Goal: Information Seeking & Learning: Learn about a topic

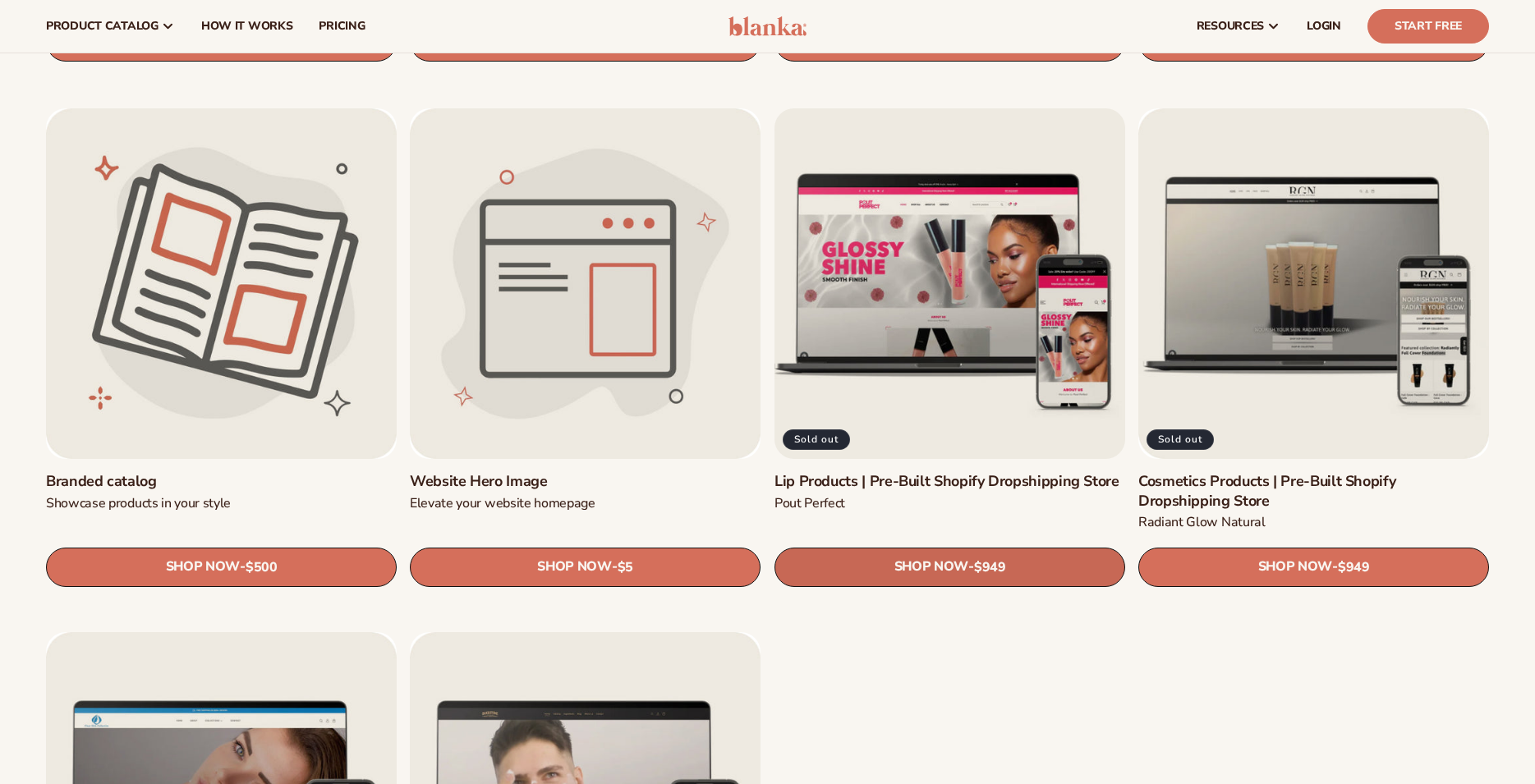
scroll to position [1843, 0]
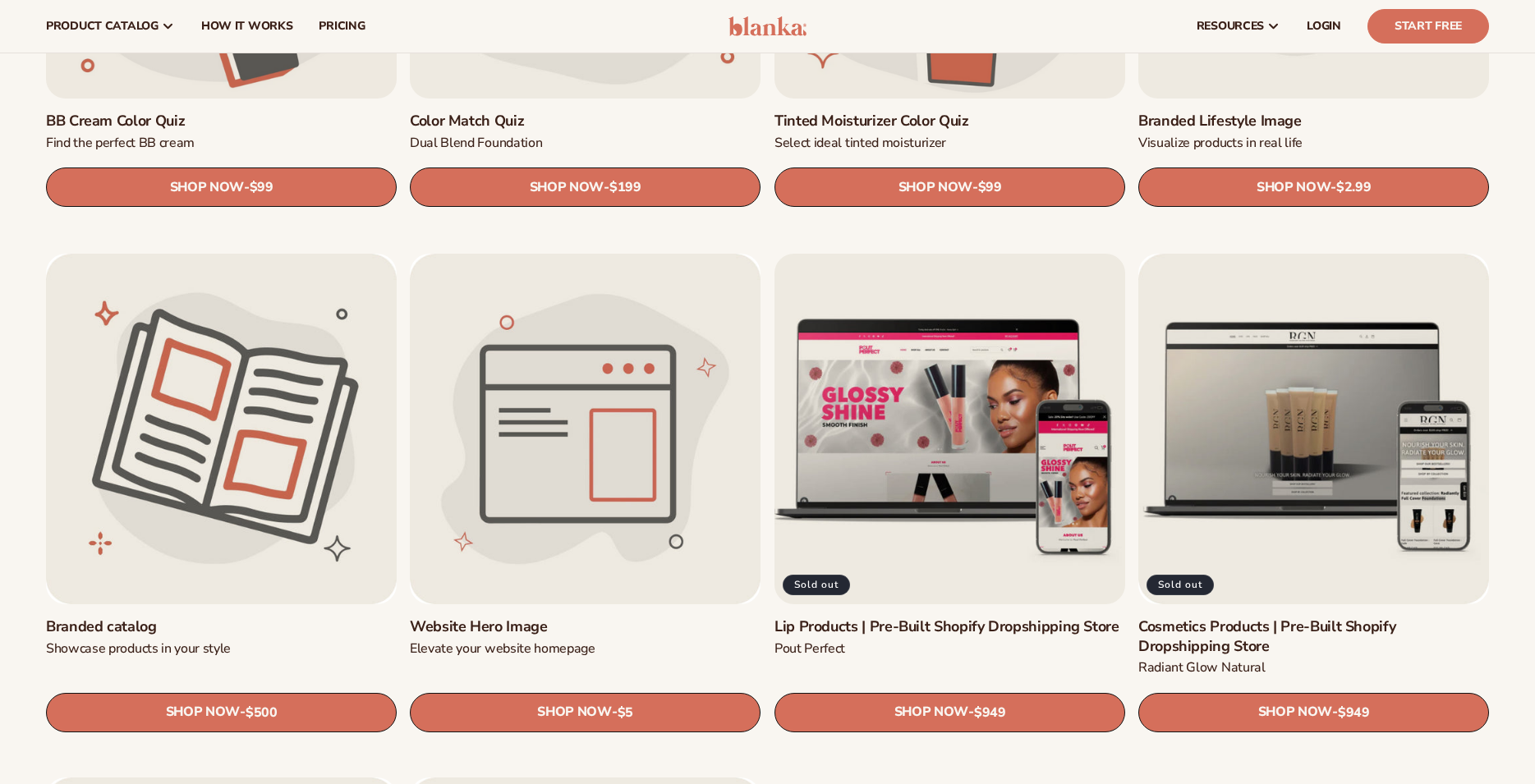
click at [938, 618] on link "Lip Products | Pre-Built Shopify Dropshipping Store" at bounding box center [949, 627] width 351 height 19
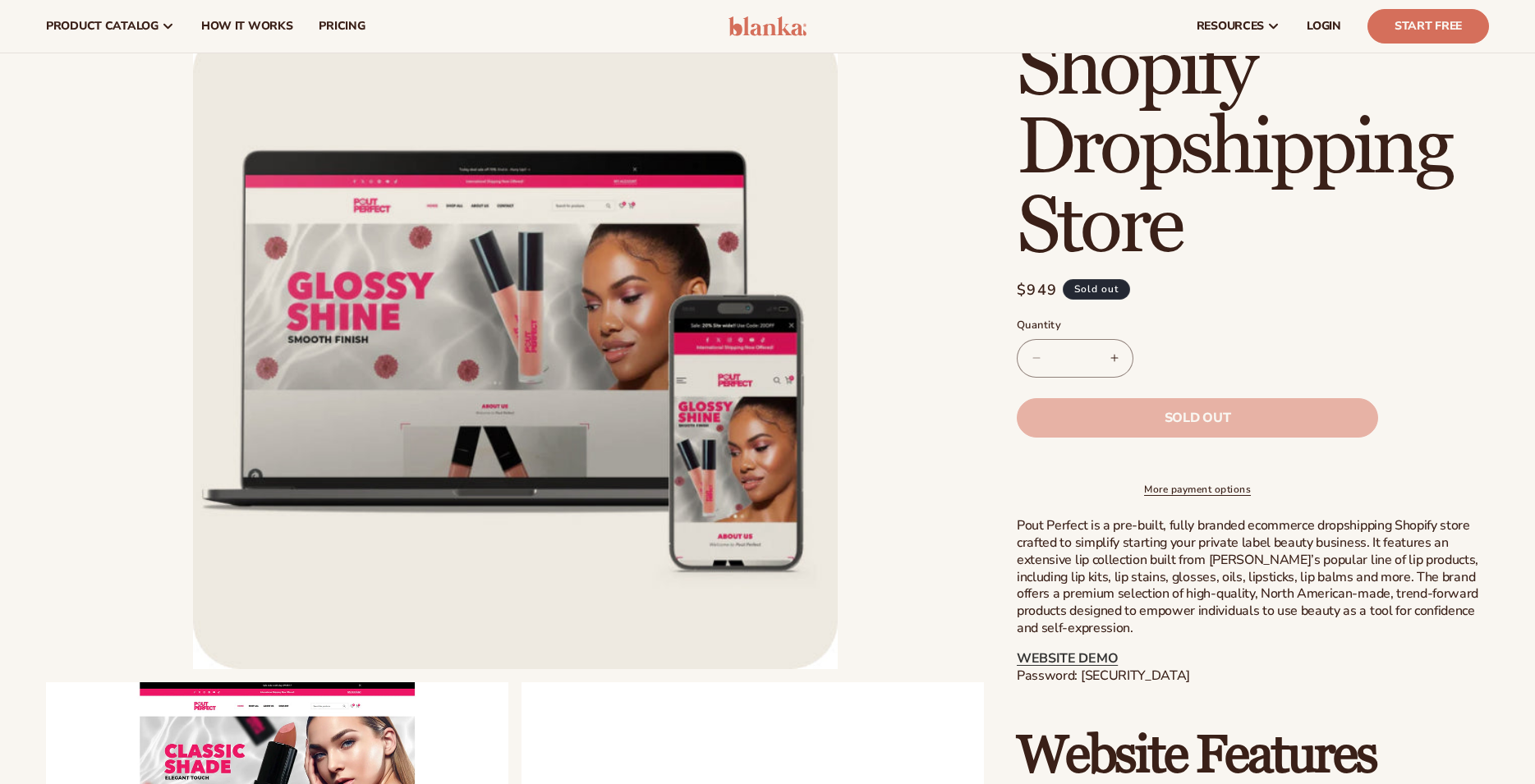
scroll to position [84, 0]
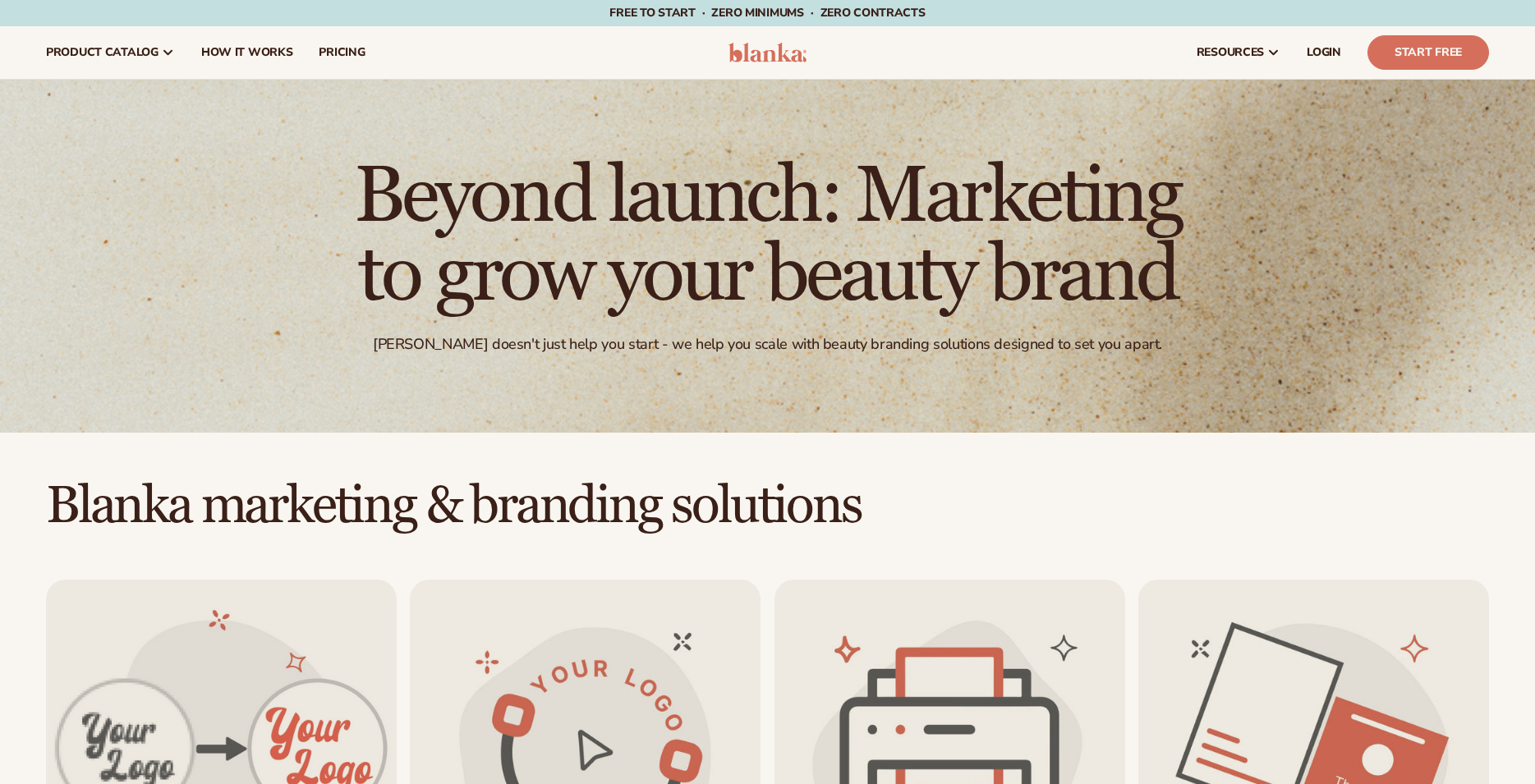
scroll to position [1843, 0]
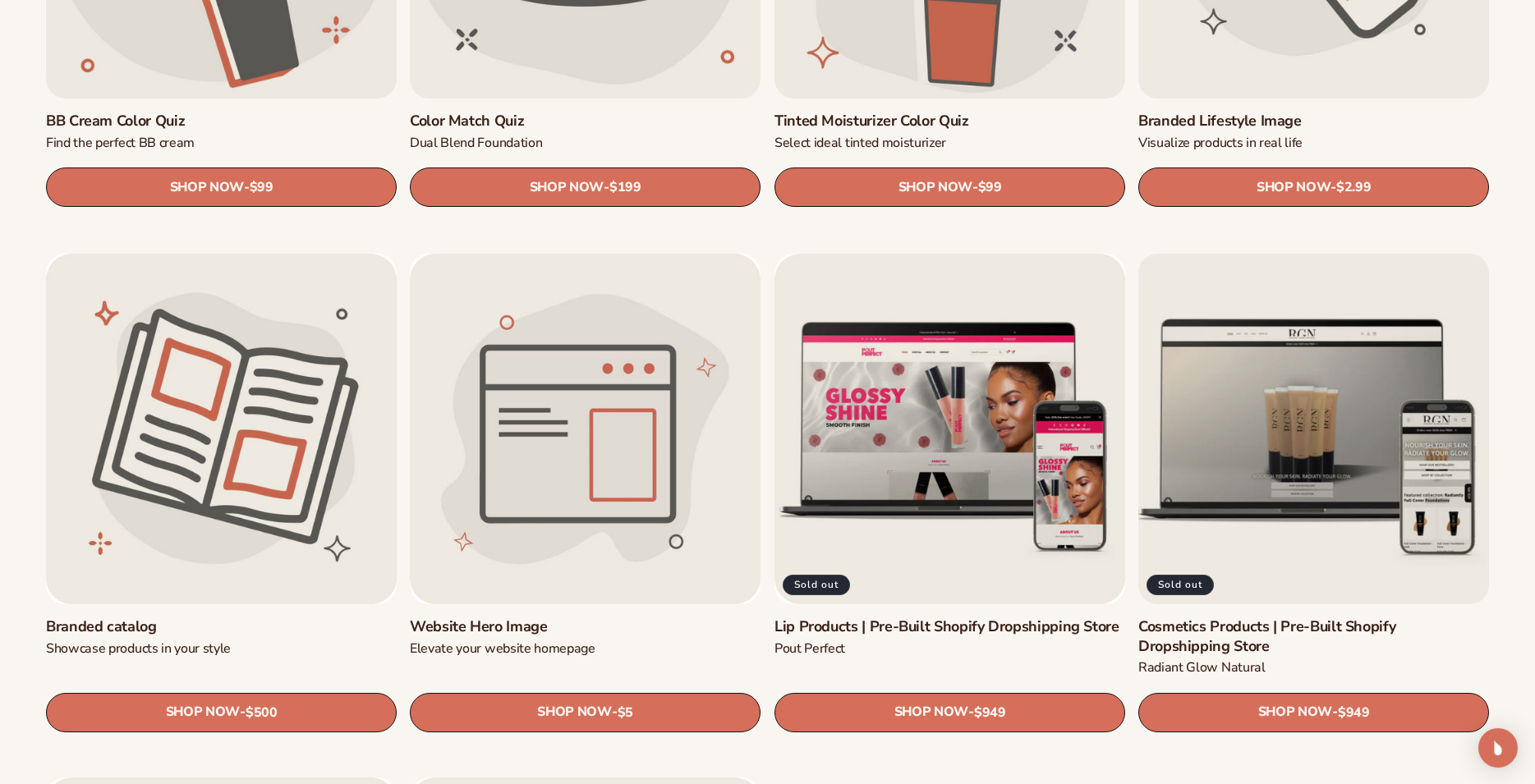
click at [1329, 618] on link "Cosmetics Products | Pre-Built Shopify Dropshipping Store" at bounding box center [1313, 636] width 351 height 38
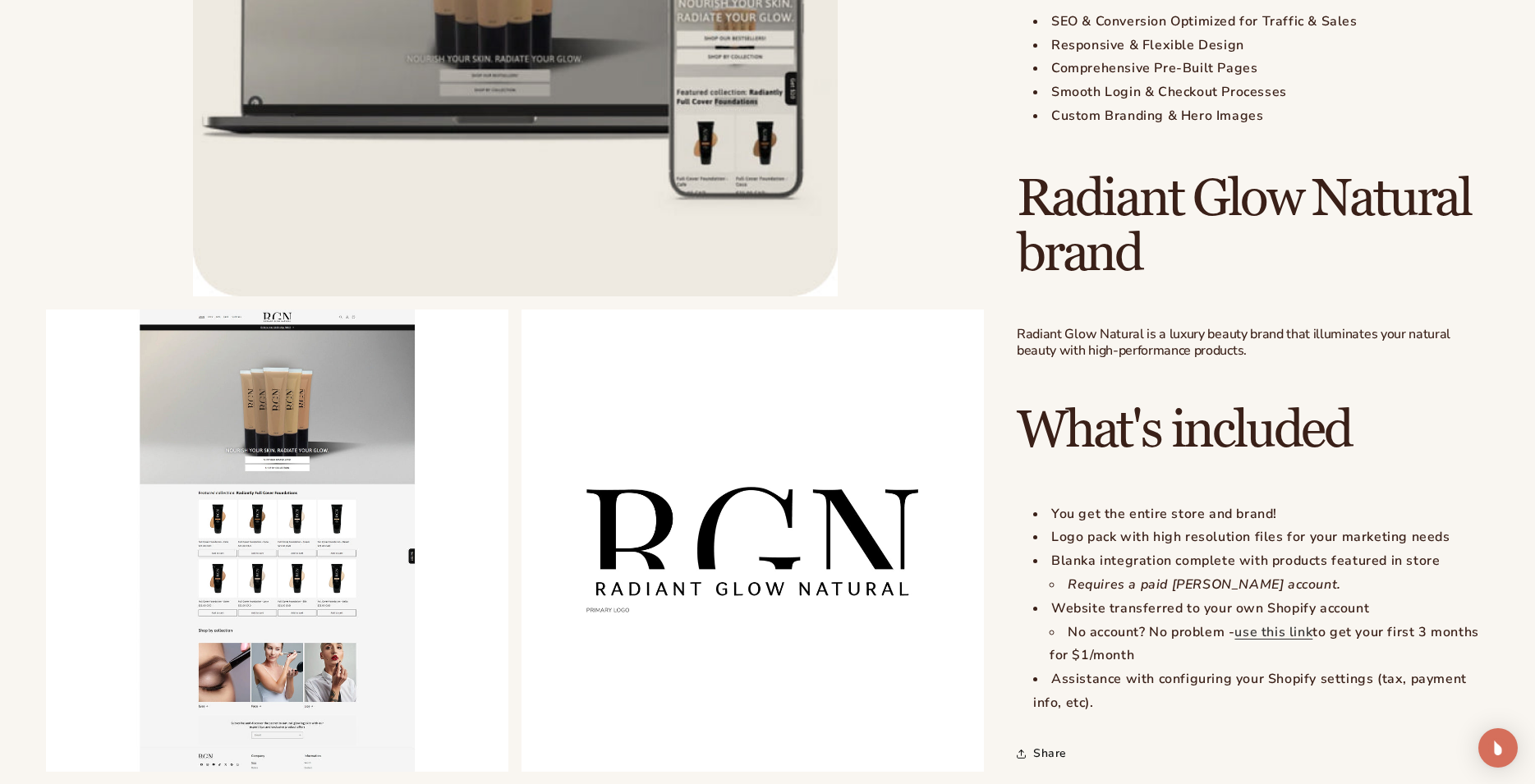
scroll to position [1340, 0]
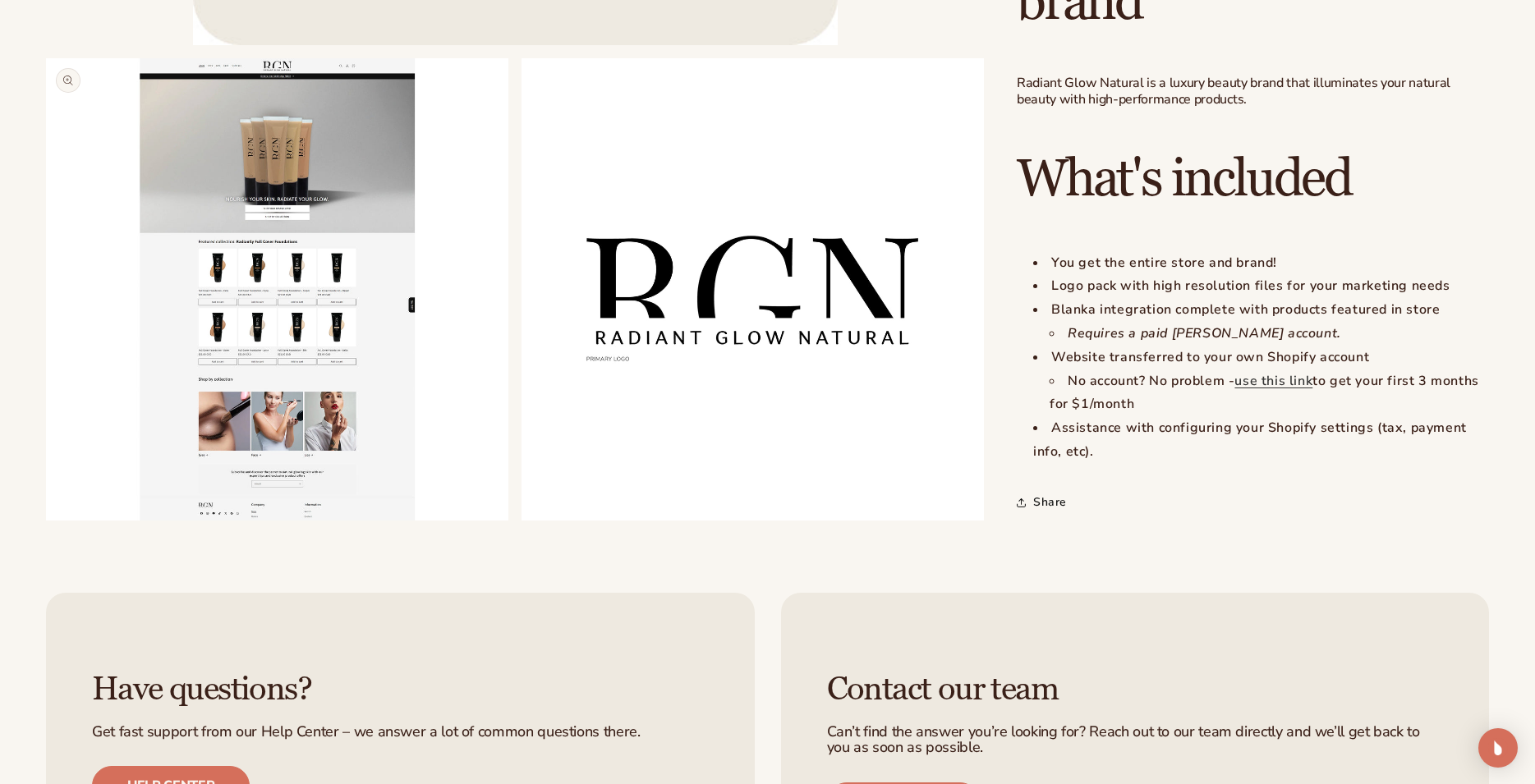
click at [46, 521] on button "Open media 2 in modal" at bounding box center [46, 521] width 0 height 0
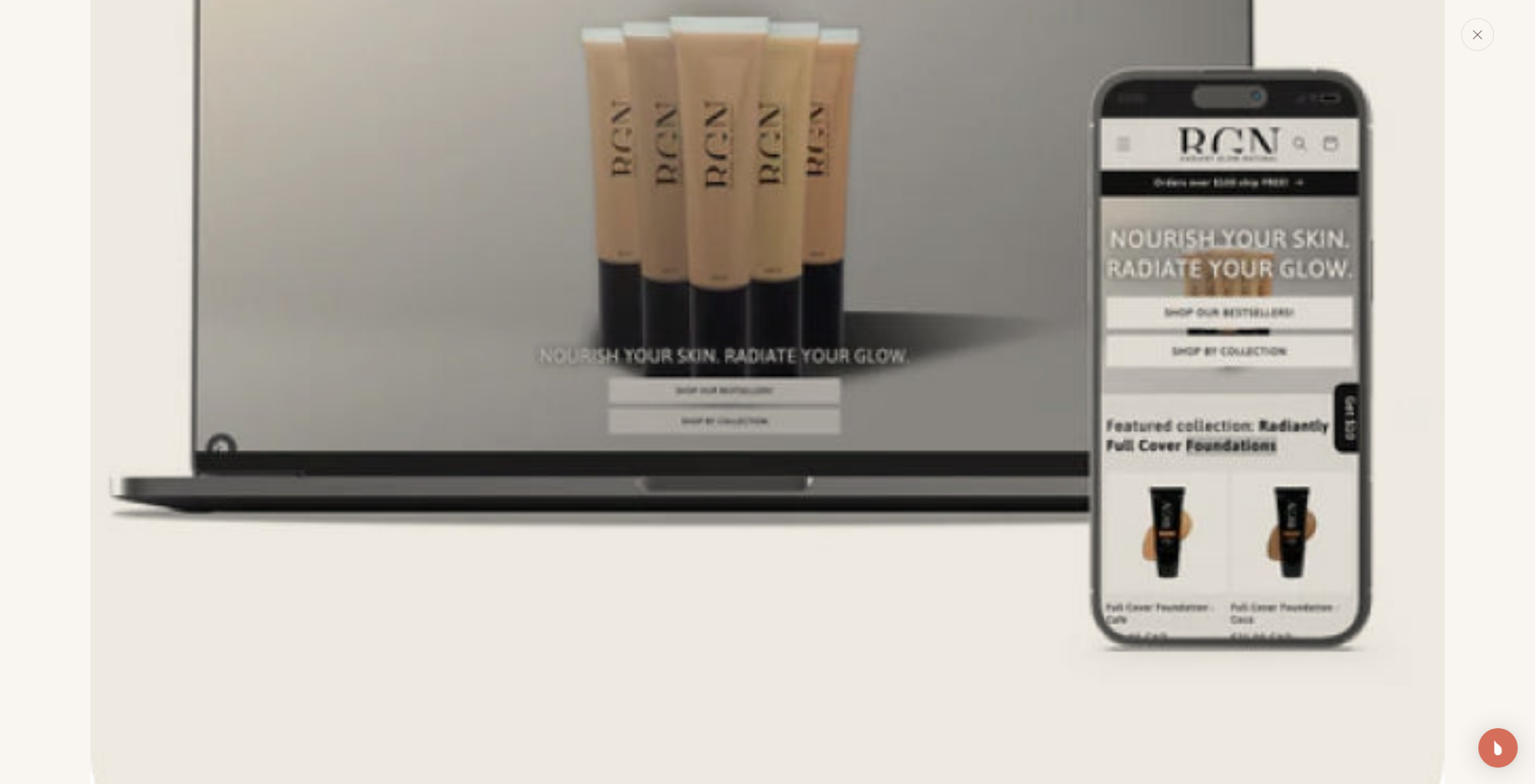
scroll to position [82, 0]
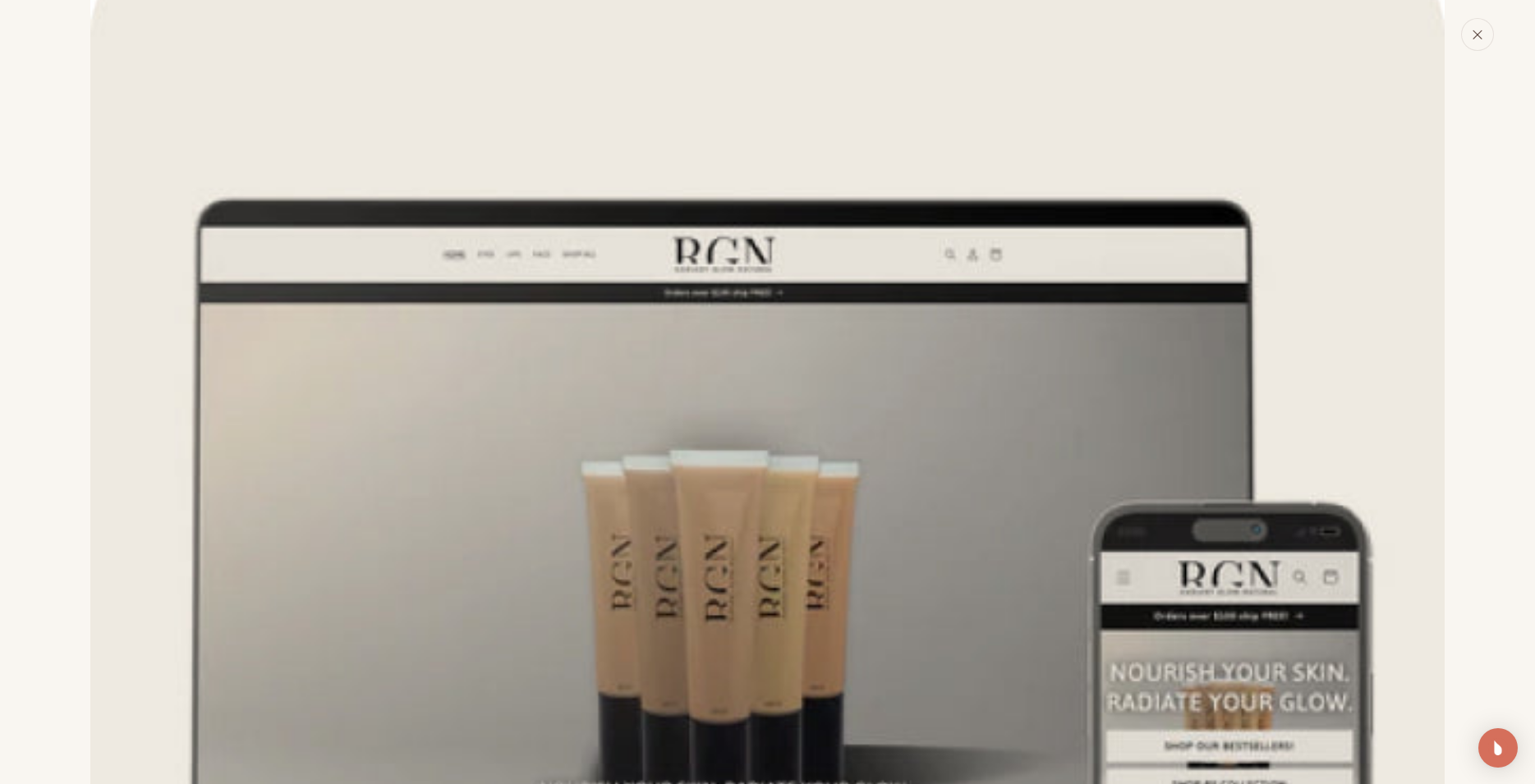
click at [1476, 38] on icon "Close" at bounding box center [1478, 34] width 12 height 12
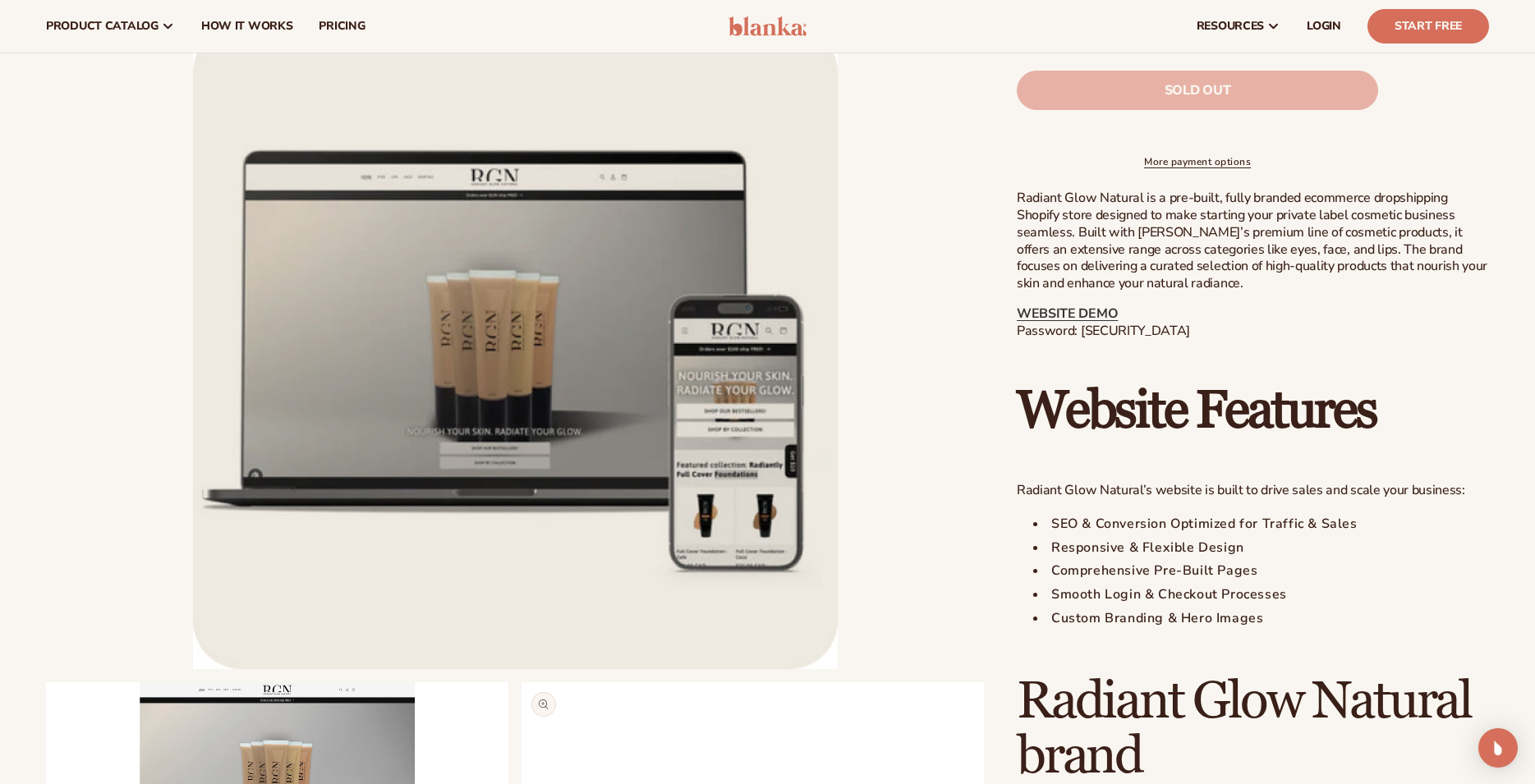
scroll to position [251, 0]
